Goal: Task Accomplishment & Management: Complete application form

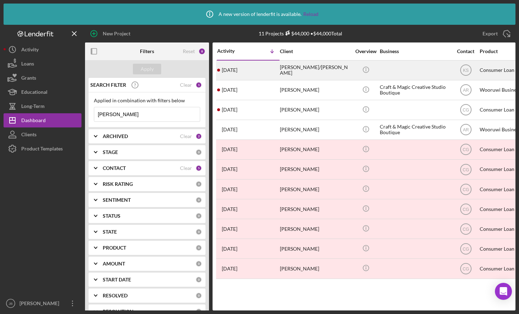
click at [297, 72] on div "[PERSON_NAME]/[PERSON_NAME]" at bounding box center [315, 70] width 71 height 19
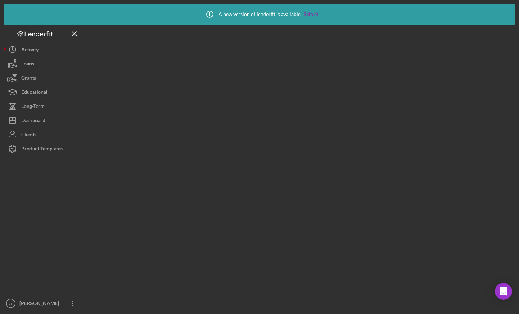
click at [297, 72] on div at bounding box center [300, 168] width 430 height 286
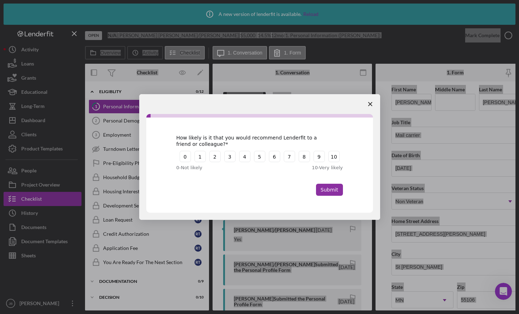
drag, startPoint x: 369, startPoint y: 108, endPoint x: 372, endPoint y: 110, distance: 4.0
click at [372, 110] on span "Close survey" at bounding box center [370, 104] width 20 height 20
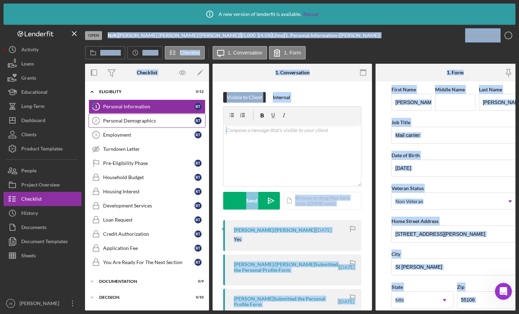
click at [153, 123] on div "Personal Demographics" at bounding box center [148, 121] width 91 height 6
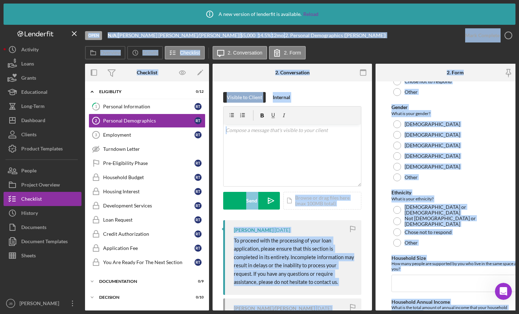
scroll to position [438, 0]
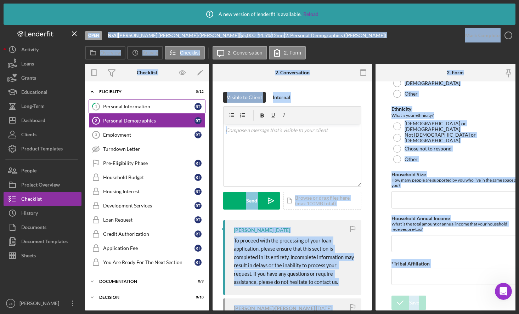
click at [132, 105] on div "Personal Information" at bounding box center [148, 107] width 91 height 6
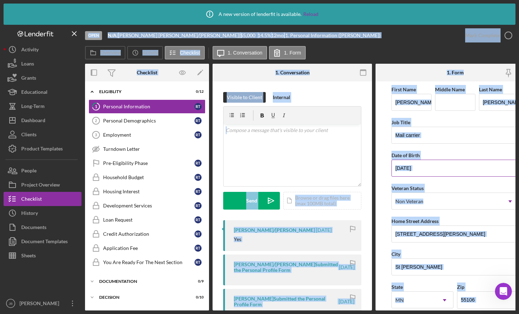
click at [488, 164] on input "[DATE]" at bounding box center [454, 168] width 127 height 17
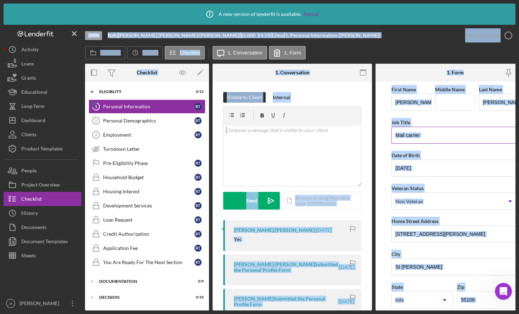
click at [473, 138] on input "Mail carrier" at bounding box center [454, 135] width 127 height 17
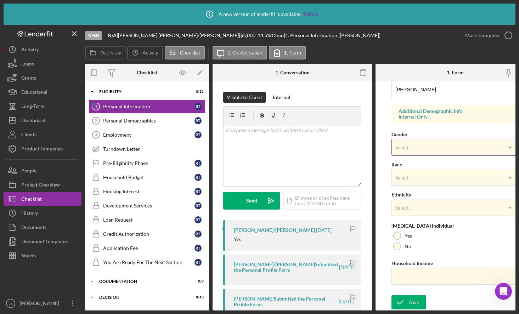
scroll to position [210, 0]
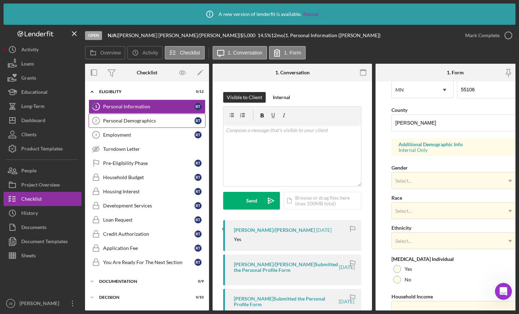
click at [136, 120] on div "Personal Demographics" at bounding box center [148, 121] width 91 height 6
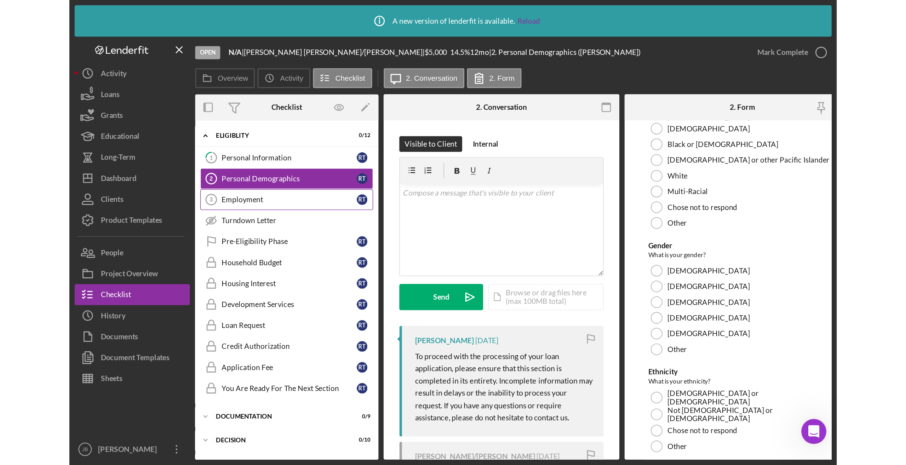
scroll to position [283, 0]
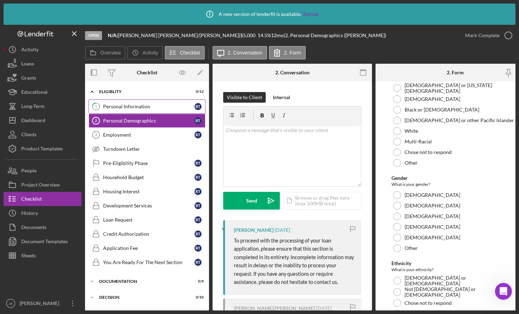
click at [158, 110] on link "1 Personal Information R T" at bounding box center [147, 106] width 117 height 14
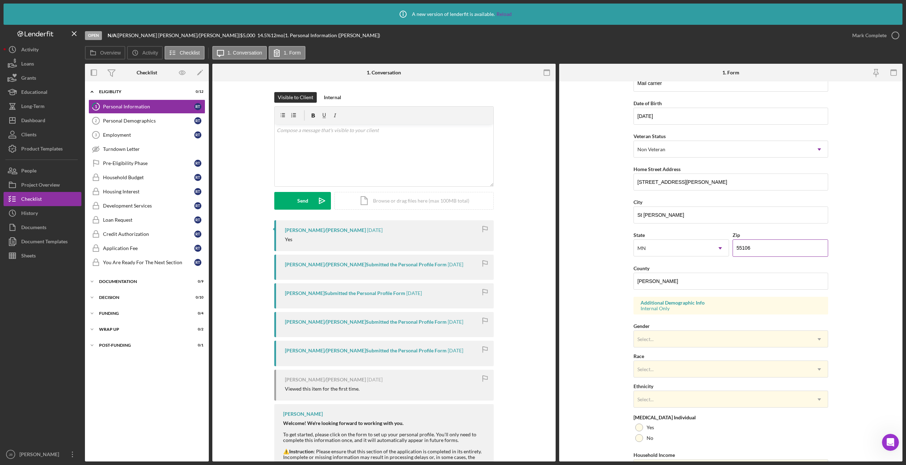
scroll to position [71, 0]
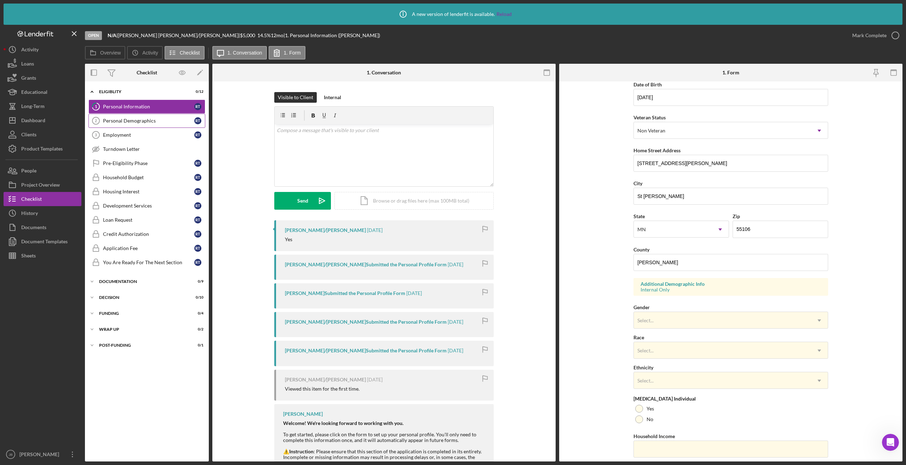
click at [165, 125] on link "Personal Demographics 2 Personal Demographics R T" at bounding box center [147, 121] width 117 height 14
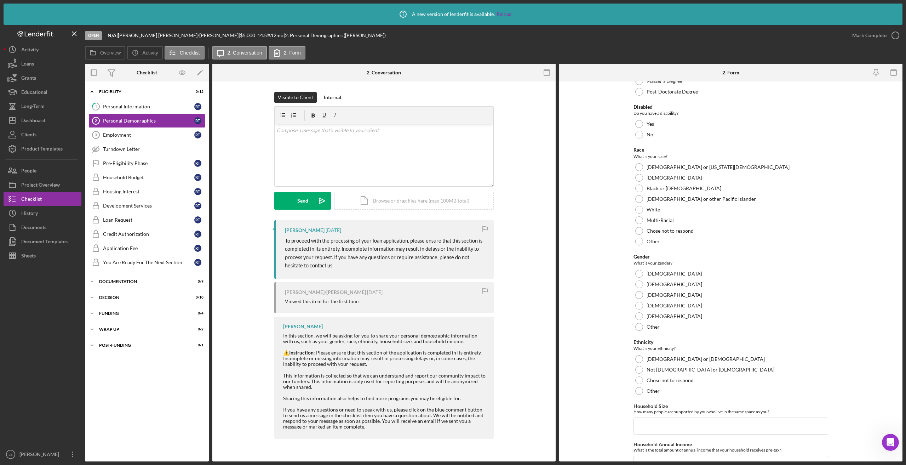
scroll to position [203, 0]
click at [288, 135] on div "v Color teal Color pink Remove color Add row above Add row below Add column bef…" at bounding box center [384, 155] width 219 height 62
click at [314, 199] on icon "Icon/icon-invite-send" at bounding box center [322, 201] width 18 height 18
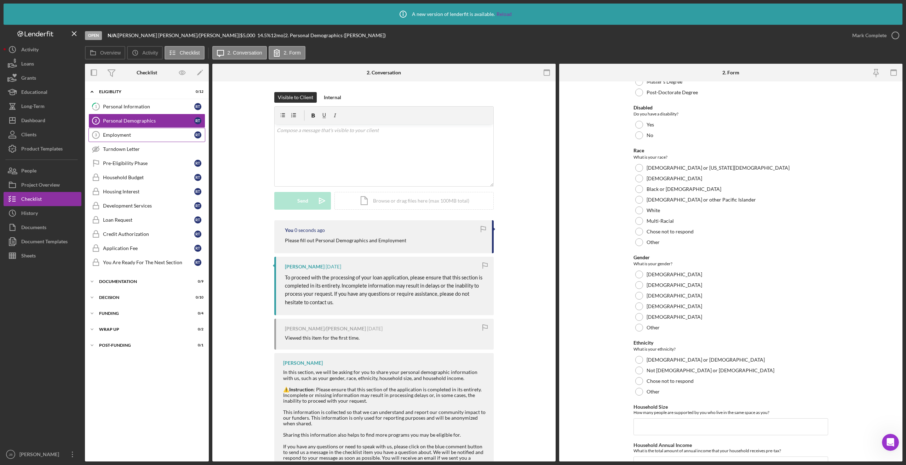
click at [169, 137] on div "Employment" at bounding box center [148, 135] width 91 height 6
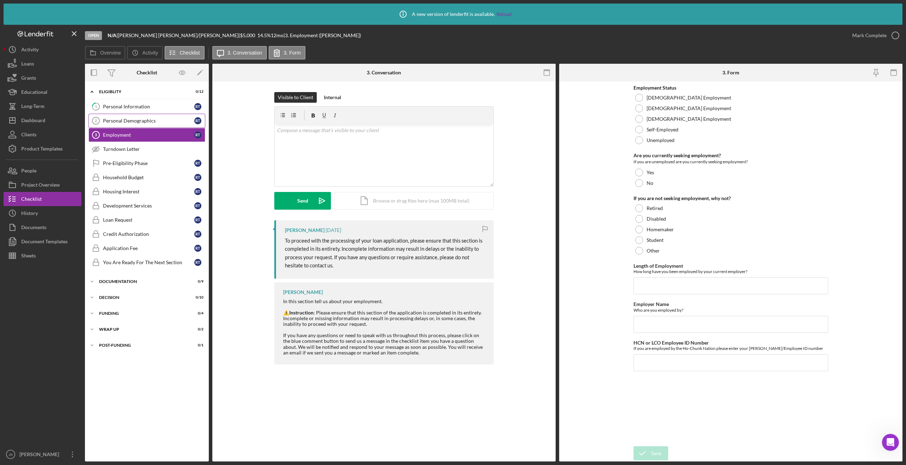
click at [158, 118] on div "Personal Demographics" at bounding box center [148, 121] width 91 height 6
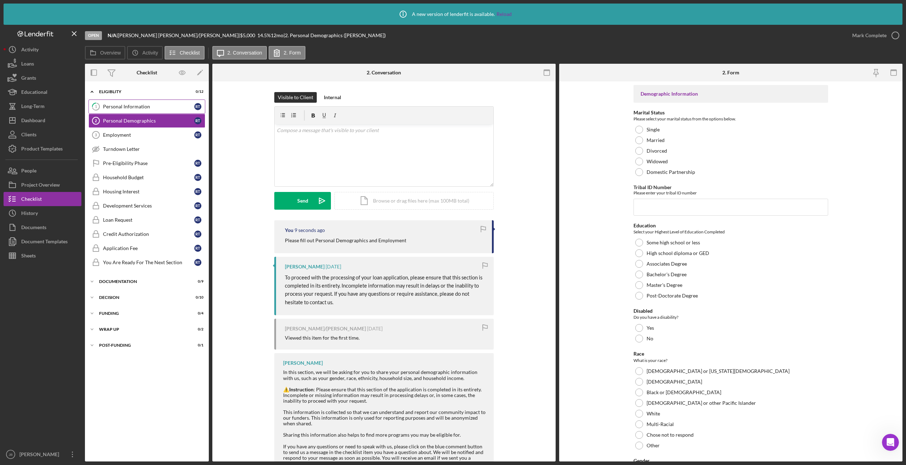
click at [160, 106] on div "Personal Information" at bounding box center [148, 107] width 91 height 6
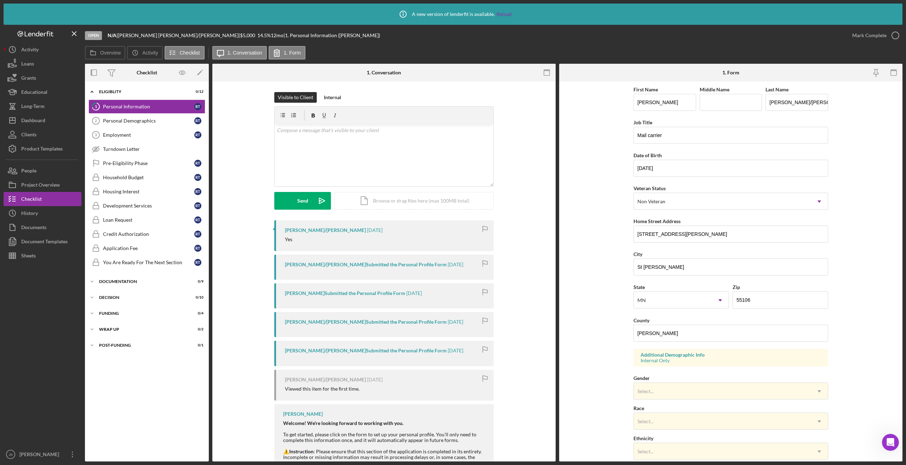
scroll to position [93, 0]
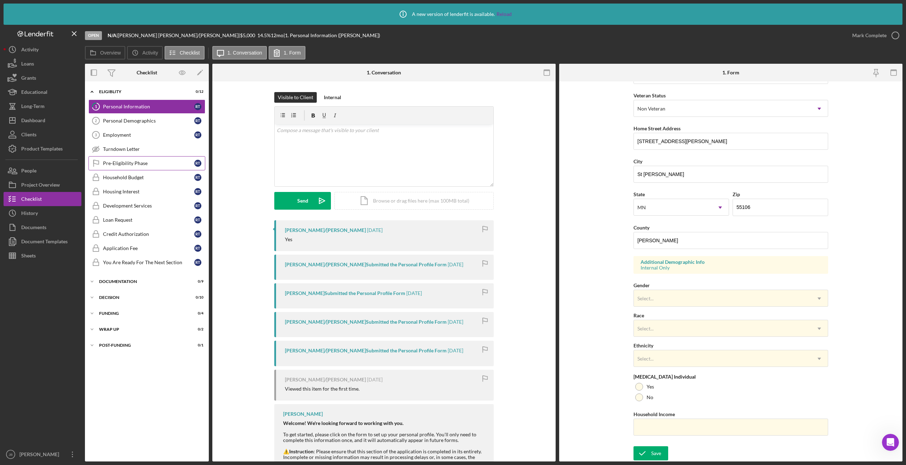
click at [141, 167] on link "Pre-Eligibility Phase Pre-Eligibility Phase R T" at bounding box center [147, 163] width 117 height 14
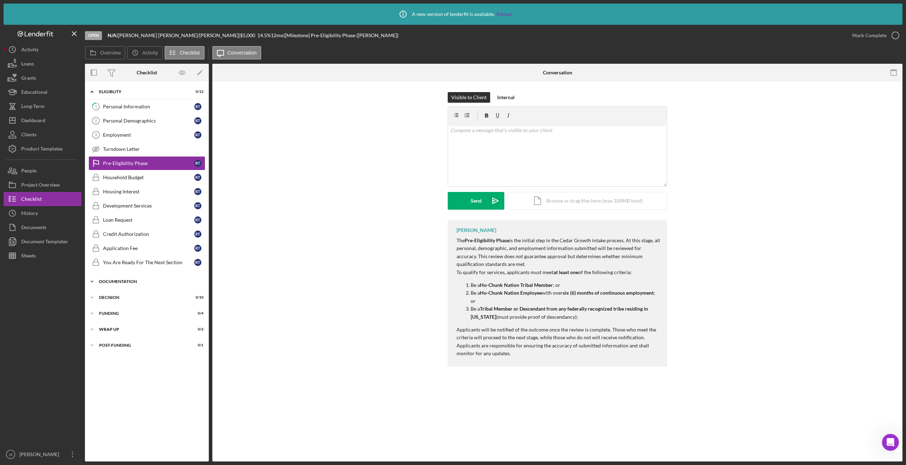
click at [125, 283] on div "Documentation" at bounding box center [149, 281] width 101 height 4
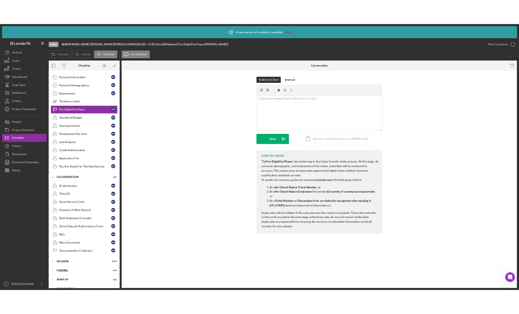
scroll to position [26, 0]
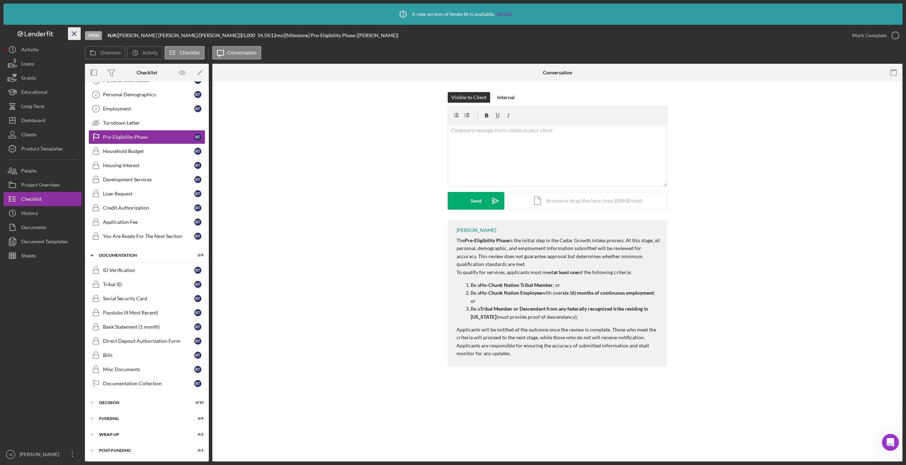
click at [78, 34] on icon "Icon/Menu Close" at bounding box center [75, 34] width 16 height 16
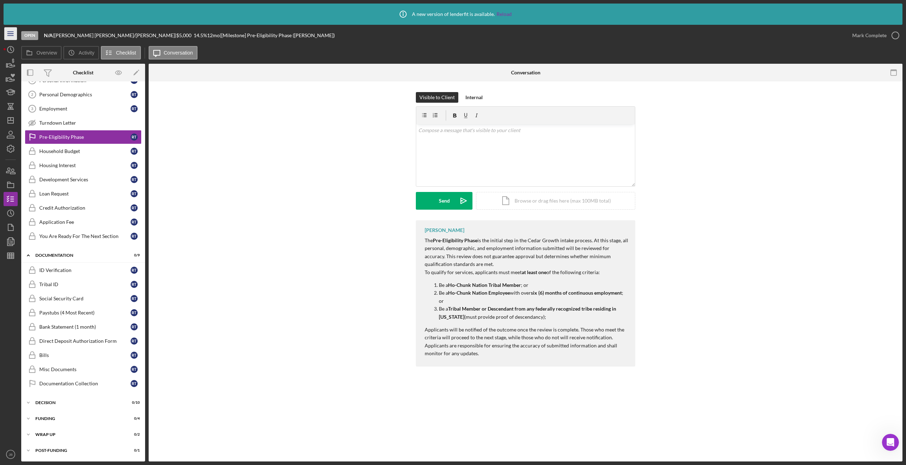
click at [12, 33] on icon "Icon/Menu" at bounding box center [11, 34] width 16 height 16
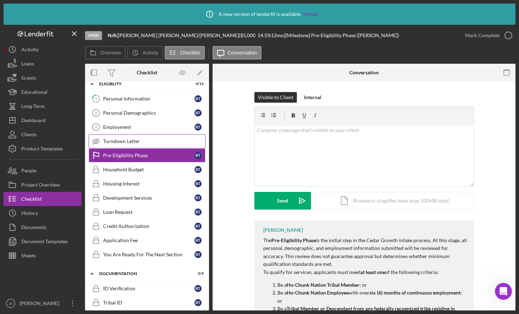
scroll to position [0, 0]
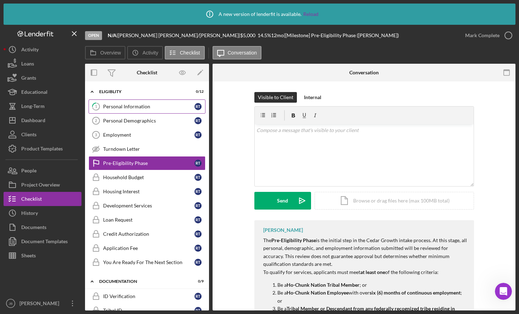
click at [163, 113] on link "1 Personal Information R T" at bounding box center [147, 106] width 117 height 14
